Goal: Book appointment/travel/reservation

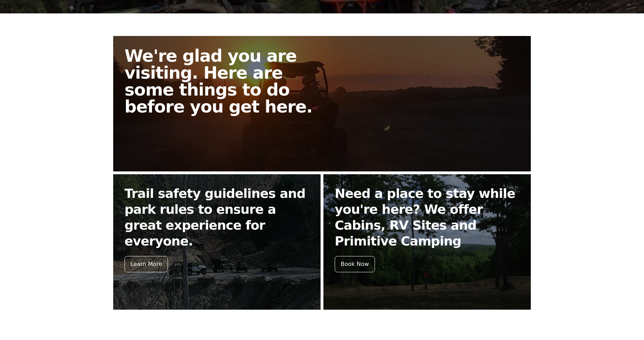
scroll to position [232, 0]
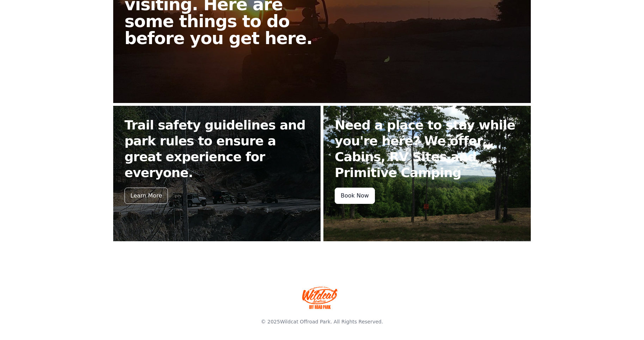
click at [352, 189] on div "Book Now" at bounding box center [355, 196] width 40 height 16
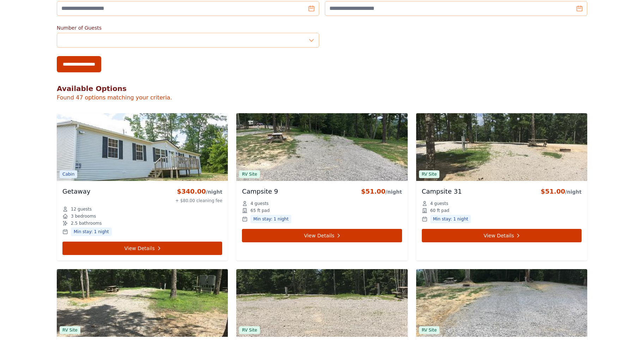
scroll to position [212, 0]
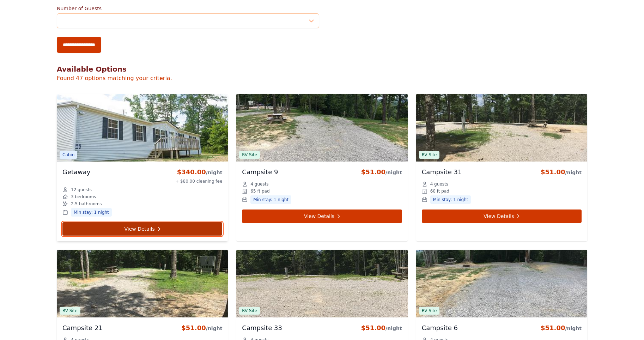
click at [155, 224] on link "View Details" at bounding box center [142, 228] width 160 height 13
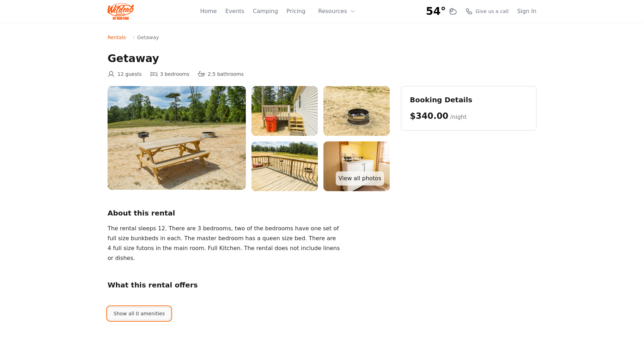
click at [138, 316] on button "Show all 0 amenities" at bounding box center [139, 313] width 63 height 13
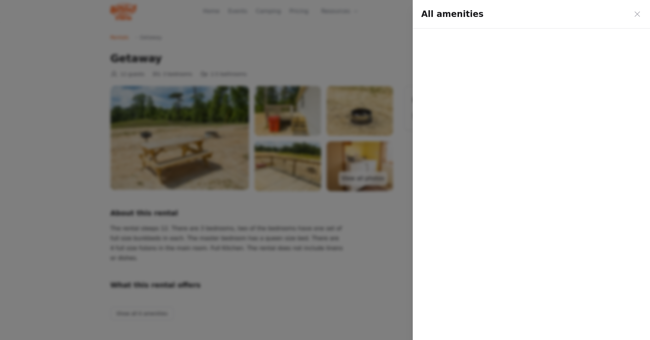
click at [494, 98] on div "All amenities" at bounding box center [530, 170] width 237 height 340
click at [638, 14] on icon at bounding box center [637, 14] width 8 height 8
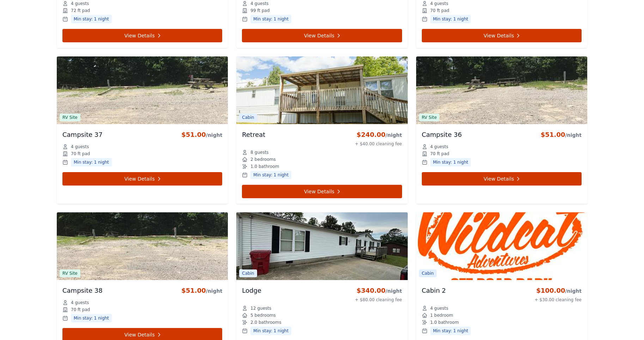
scroll to position [1764, 0]
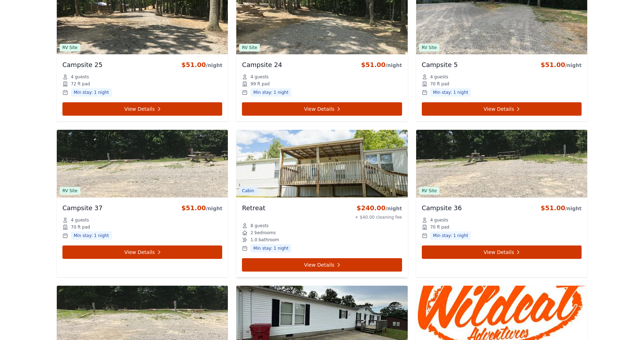
click at [303, 166] on img at bounding box center [321, 164] width 171 height 68
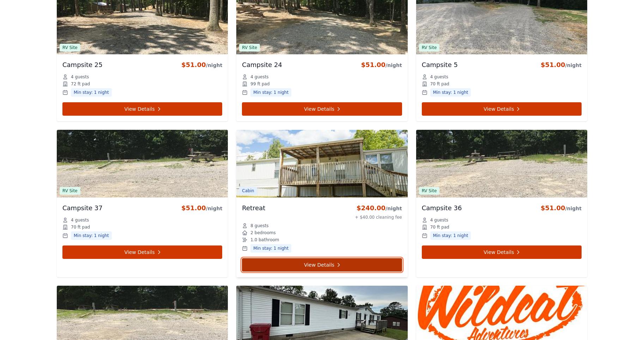
click at [349, 261] on link "View Details" at bounding box center [322, 264] width 160 height 13
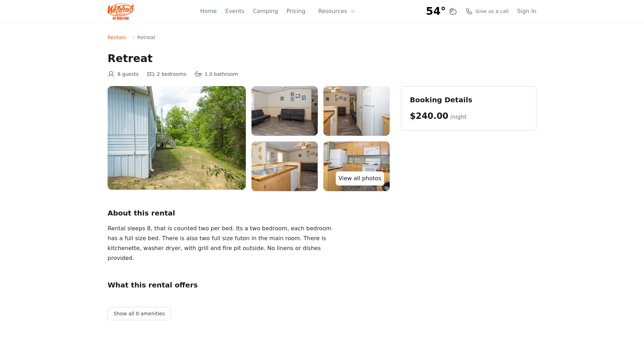
click at [365, 179] on link "View all photos" at bounding box center [360, 178] width 48 height 14
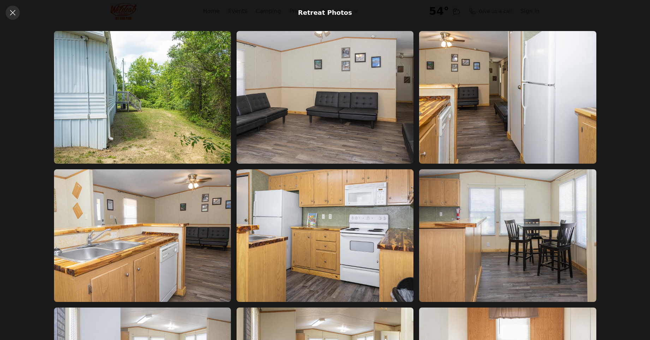
click at [11, 12] on icon at bounding box center [12, 12] width 8 height 8
click at [10, 10] on icon at bounding box center [12, 12] width 8 height 8
click at [12, 13] on icon at bounding box center [12, 12] width 8 height 8
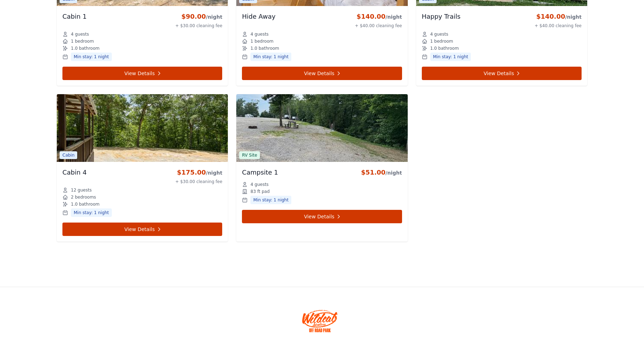
scroll to position [2435, 0]
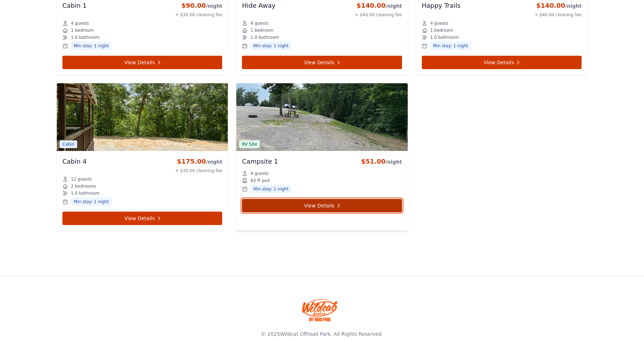
click at [302, 203] on link "View Details" at bounding box center [322, 205] width 160 height 13
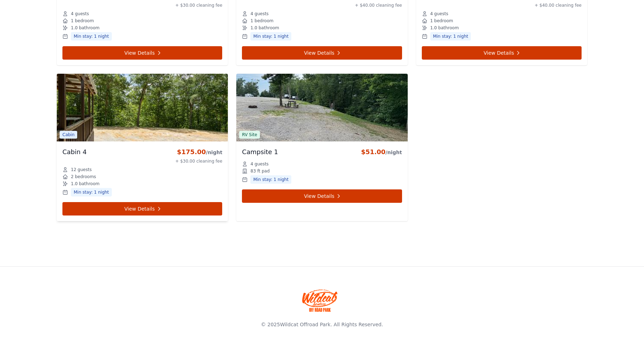
scroll to position [2447, 0]
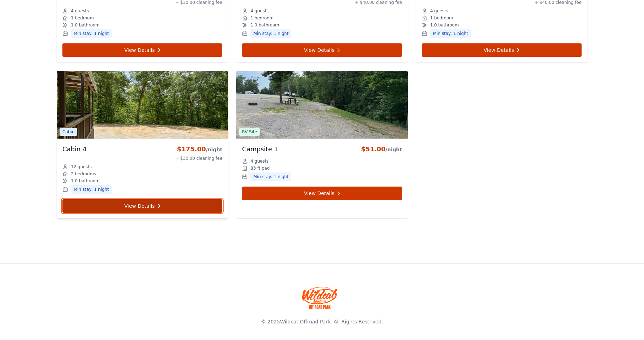
click at [140, 204] on link "View Details" at bounding box center [142, 205] width 160 height 13
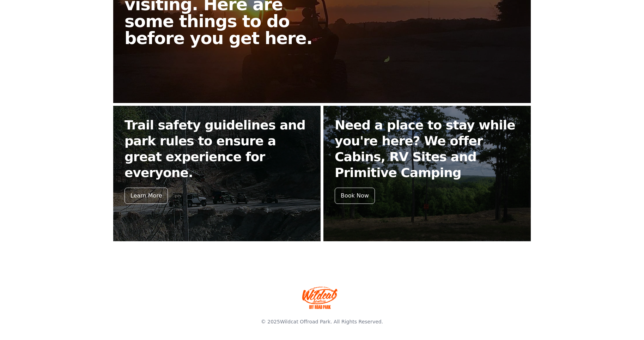
scroll to position [232, 0]
